Goal: Information Seeking & Learning: Learn about a topic

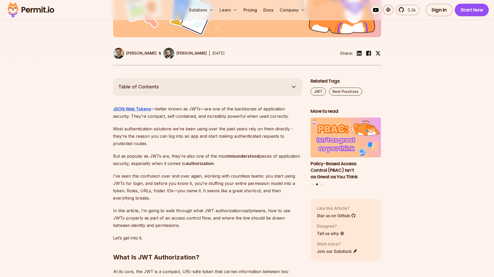
scroll to position [232, 0]
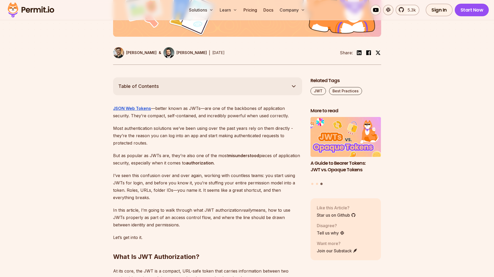
drag, startPoint x: 204, startPoint y: 204, endPoint x: 205, endPoint y: 222, distance: 18.6
click at [205, 222] on p "In this article, I’m going to walk through what JWT authorization really means,…" at bounding box center [207, 217] width 189 height 22
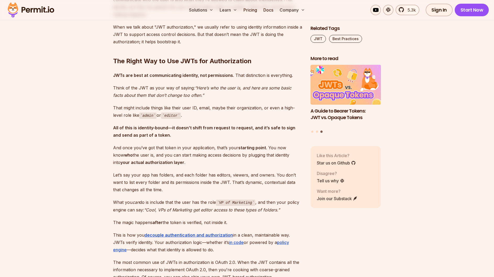
scroll to position [712, 0]
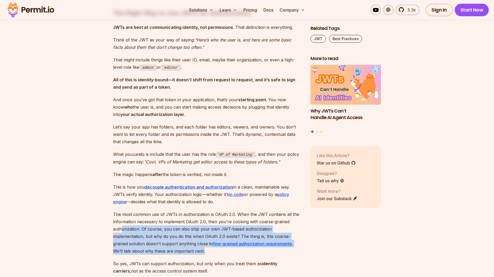
drag, startPoint x: 122, startPoint y: 220, endPoint x: 180, endPoint y: 241, distance: 61.8
click at [180, 241] on p "The most common use of JWTs in authorization is OAuth 2.0. When the JWT contain…" at bounding box center [207, 232] width 189 height 44
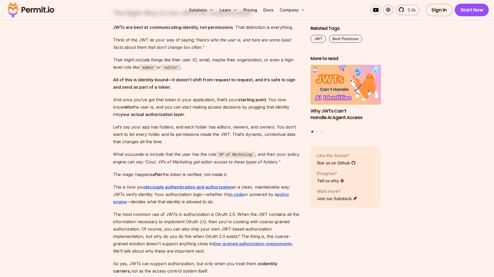
click at [180, 241] on p "The most common use of JWTs in authorization is OAuth 2.0. When the JWT contain…" at bounding box center [207, 232] width 189 height 44
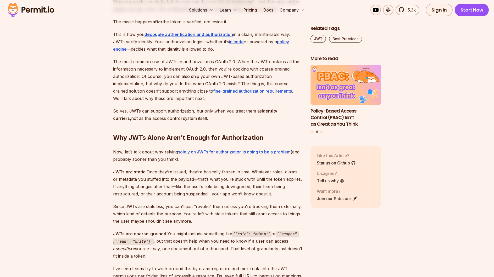
scroll to position [865, 0]
drag, startPoint x: 187, startPoint y: 218, endPoint x: 194, endPoint y: 247, distance: 29.5
click at [194, 247] on p "JWTs are coarse-grained. You might include something like "role": "admin" or "s…" at bounding box center [207, 244] width 189 height 30
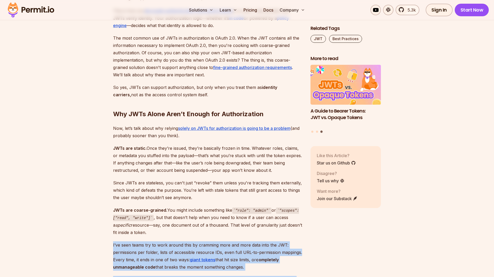
scroll to position [890, 0]
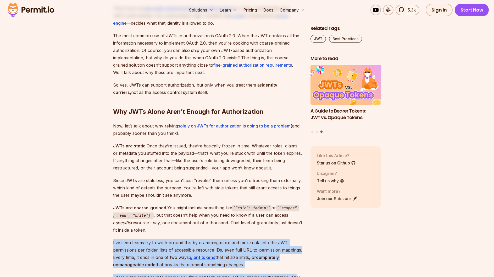
drag, startPoint x: 146, startPoint y: 229, endPoint x: 266, endPoint y: 258, distance: 123.0
click at [267, 258] on p "I’ve seen teams try to work around this by cramming more and more data into the…" at bounding box center [207, 253] width 189 height 29
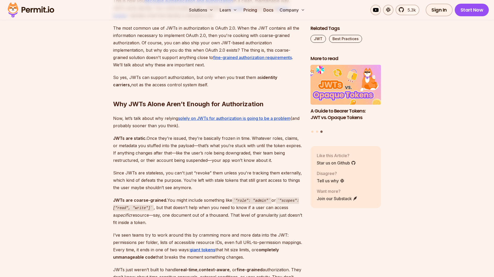
scroll to position [918, 0]
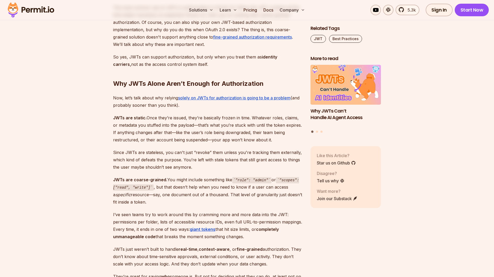
drag, startPoint x: 144, startPoint y: 233, endPoint x: 275, endPoint y: 253, distance: 132.5
click at [275, 253] on p "JWTs just weren’t built to handle real-time , context-aware , or fine-grained a…" at bounding box center [207, 256] width 189 height 22
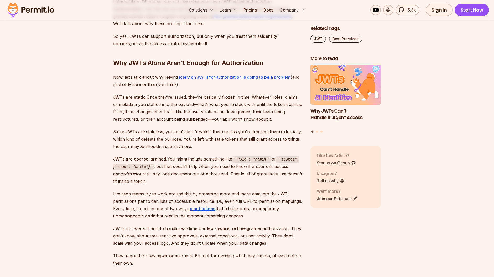
scroll to position [963, 0]
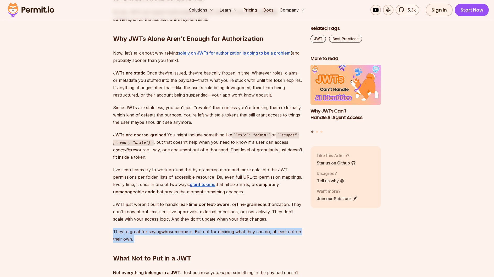
drag, startPoint x: 145, startPoint y: 229, endPoint x: 131, endPoint y: 215, distance: 19.6
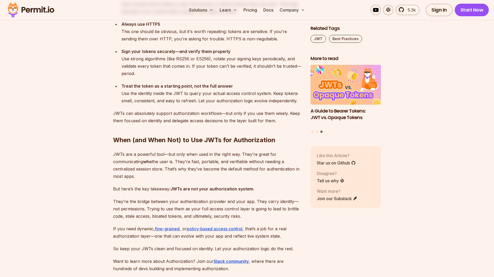
scroll to position [2018, 0]
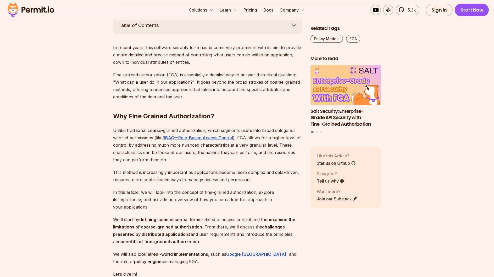
scroll to position [318, 0]
